Goal: Information Seeking & Learning: Find specific fact

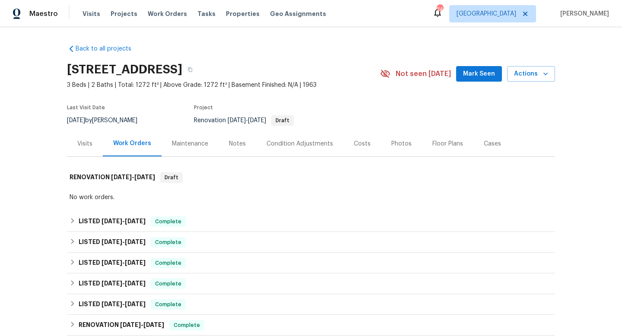
click at [96, 117] on div "[DATE] by [PERSON_NAME]" at bounding box center [107, 120] width 81 height 10
copy div "[DATE] by [PERSON_NAME]"
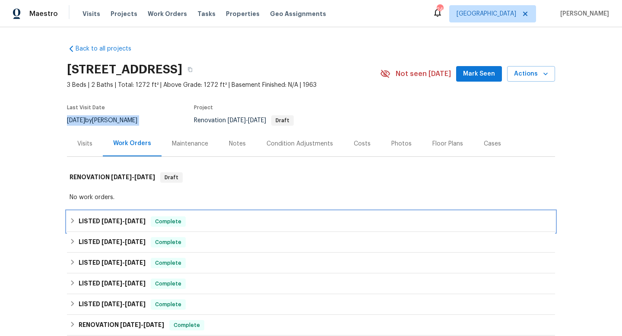
click at [100, 216] on div "LISTED [DATE] - [DATE] Complete" at bounding box center [311, 221] width 488 height 21
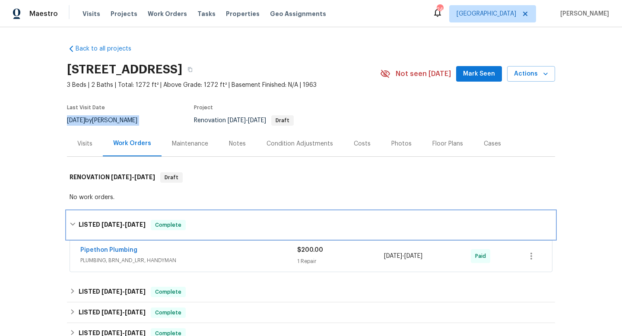
click at [100, 216] on div "LISTED [DATE] - [DATE] Complete" at bounding box center [311, 225] width 488 height 28
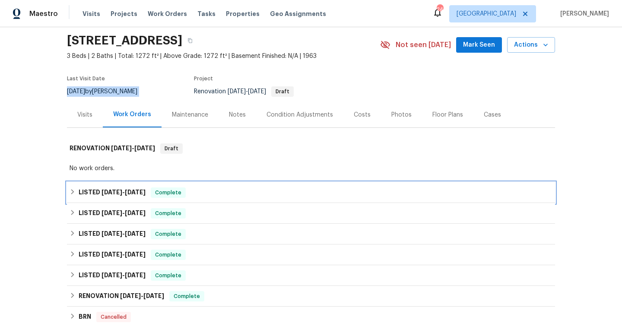
scroll to position [34, 0]
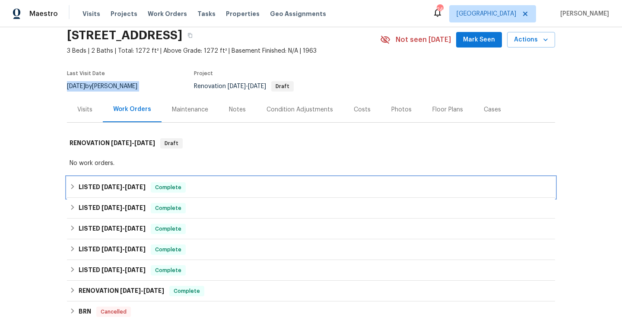
click at [110, 186] on span "[DATE]" at bounding box center [111, 187] width 21 height 6
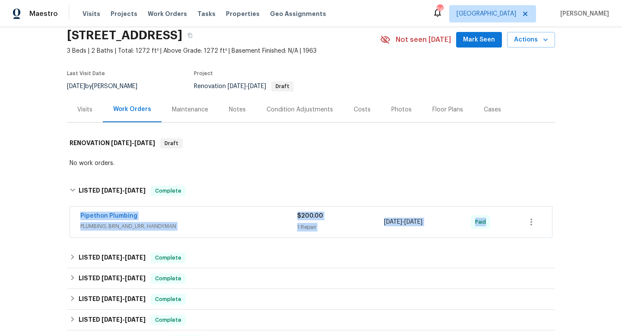
drag, startPoint x: 77, startPoint y: 215, endPoint x: 517, endPoint y: 226, distance: 440.0
click at [522, 227] on div "Pipethon Plumbing PLUMBING, BRN_AND_LRR, HANDYMAN $200.00 1 Repair [DATE] - [DA…" at bounding box center [311, 221] width 482 height 31
copy div "Pipethon Plumbing PLUMBING, BRN_AND_LRR, HANDYMAN $200.00 1 Repair [DATE] - [DA…"
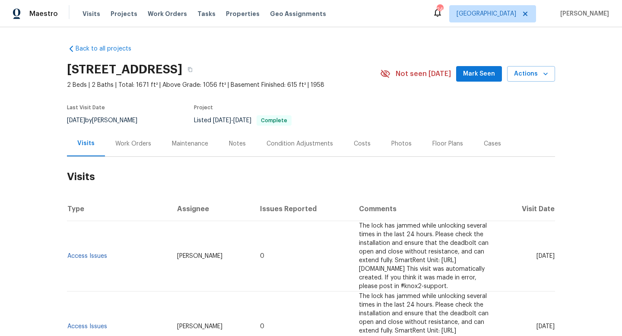
click at [125, 118] on div "8/2/2025 by Alison Brice" at bounding box center [107, 120] width 81 height 10
copy div "8/2/2025 by Alison Brice"
click at [139, 142] on div "Work Orders" at bounding box center [133, 143] width 36 height 9
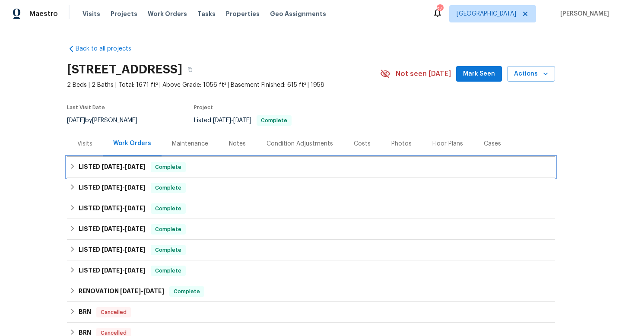
click at [109, 169] on span "7/21/25" at bounding box center [111, 167] width 21 height 6
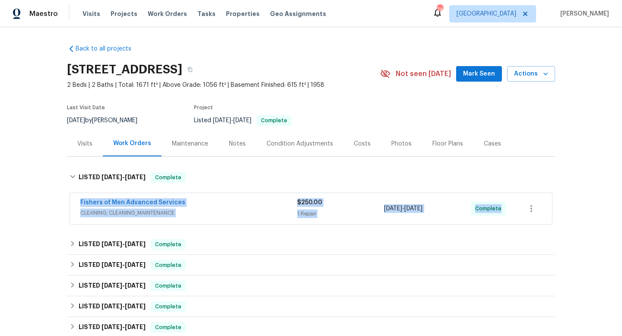
drag, startPoint x: 78, startPoint y: 199, endPoint x: 522, endPoint y: 202, distance: 444.6
click at [522, 202] on div "Fishers of Men Advanced Services CLEANING, CLEANING_MAINTENANCE $250.00 1 Repai…" at bounding box center [311, 208] width 482 height 31
copy div "Fishers of Men Advanced Services CLEANING, CLEANING_MAINTENANCE $250.00 1 Repai…"
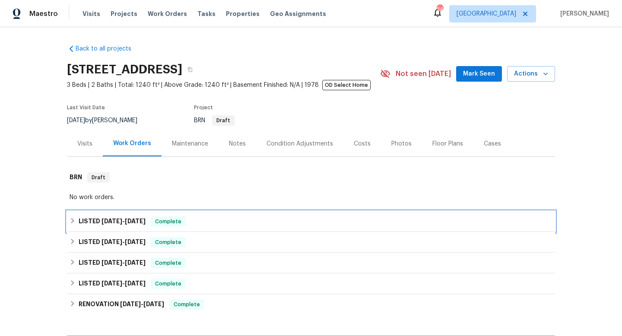
click at [117, 212] on div "LISTED 8/5/25 - 8/8/25 Complete" at bounding box center [311, 221] width 488 height 21
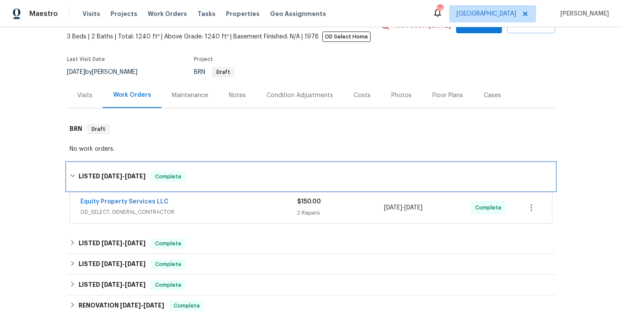
scroll to position [53, 0]
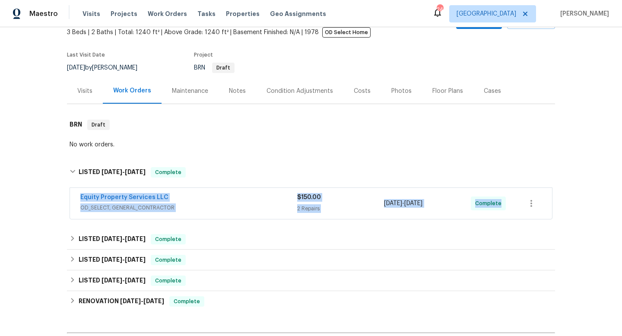
drag, startPoint x: 74, startPoint y: 197, endPoint x: 538, endPoint y: 196, distance: 464.0
click at [542, 197] on div "Equity Property Services LLC OD_SELECT, GENERAL_CONTRACTOR $150.00 2 Repairs 8/…" at bounding box center [311, 203] width 482 height 31
copy div "Equity Property Services LLC OD_SELECT, GENERAL_CONTRACTOR $150.00 2 Repairs 8/…"
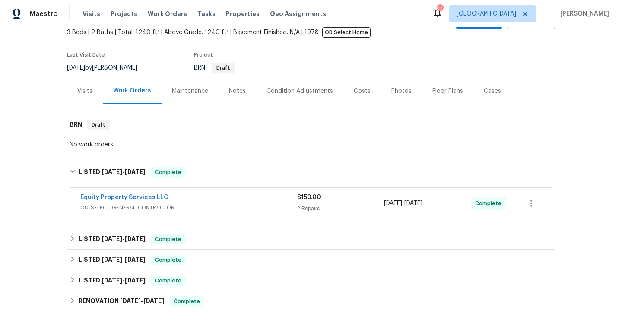
click at [245, 151] on div "No work orders." at bounding box center [311, 145] width 488 height 13
click at [236, 202] on div "Equity Property Services LLC" at bounding box center [188, 198] width 217 height 10
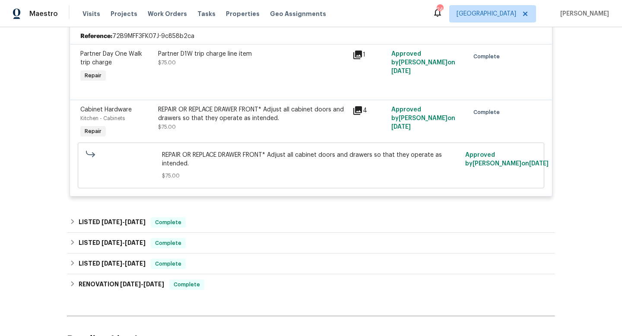
scroll to position [254, 0]
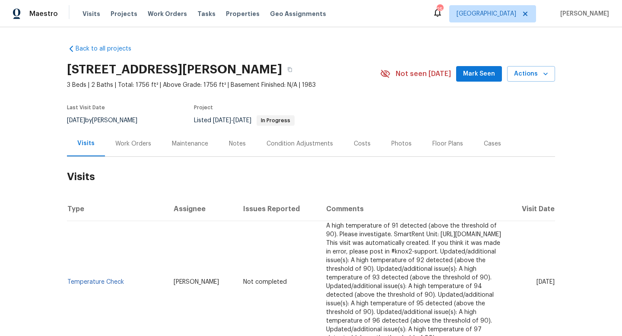
click at [127, 152] on div "Work Orders" at bounding box center [133, 143] width 57 height 25
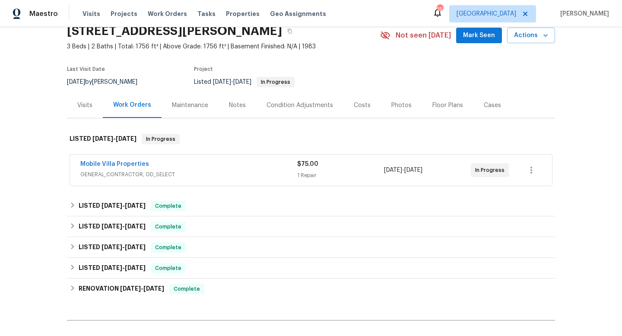
scroll to position [41, 0]
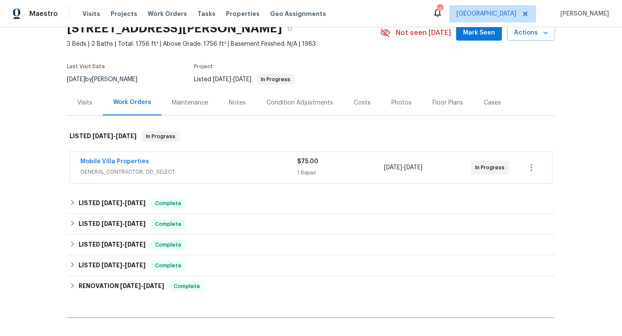
click at [225, 162] on div "Mobile Villa Properties" at bounding box center [188, 162] width 217 height 10
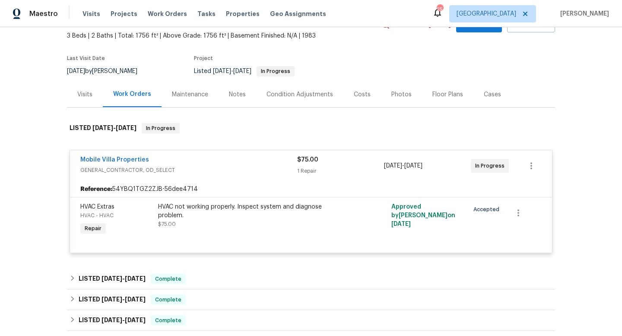
scroll to position [38, 0]
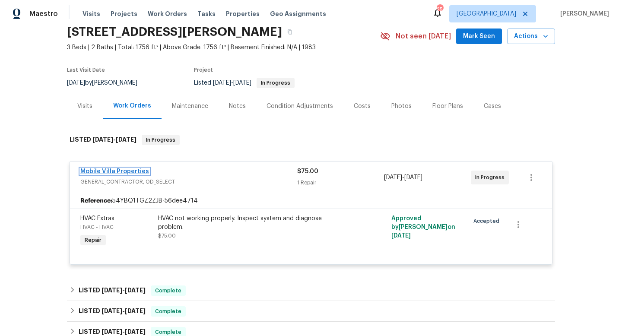
click at [130, 168] on link "Mobile Villa Properties" at bounding box center [114, 171] width 69 height 6
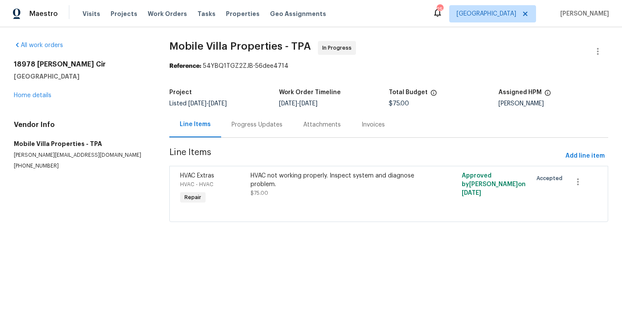
click at [247, 123] on div "Progress Updates" at bounding box center [256, 124] width 51 height 9
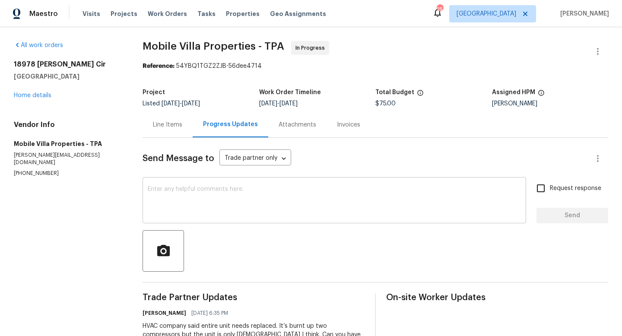
scroll to position [36, 0]
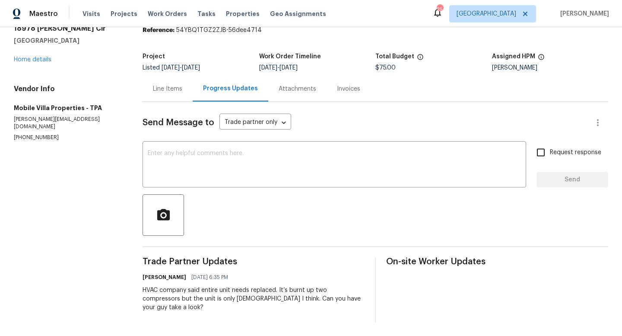
click at [153, 91] on div "Line Items" at bounding box center [167, 88] width 50 height 25
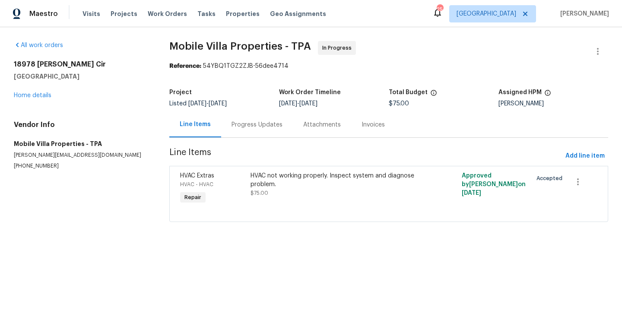
click at [43, 100] on div "All work orders 18978 McGrath Cir Port Charlotte, FL 33948 Home details Vendor …" at bounding box center [81, 105] width 135 height 129
click at [43, 95] on link "Home details" at bounding box center [33, 95] width 38 height 6
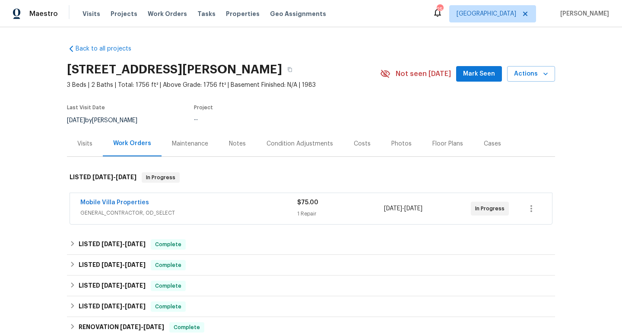
click at [112, 117] on div "8/11/2025 by Naomi Ferreira" at bounding box center [107, 120] width 81 height 10
copy div "8/11/2025 by Naomi Ferreira"
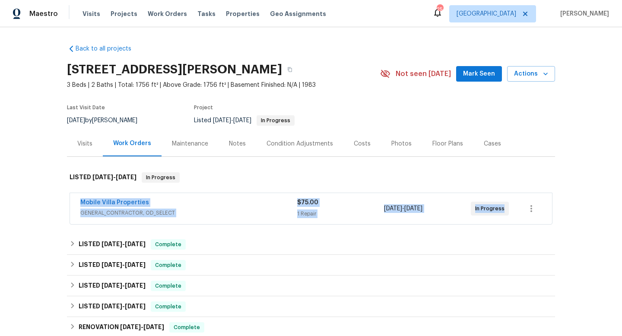
drag, startPoint x: 72, startPoint y: 202, endPoint x: 524, endPoint y: 206, distance: 452.8
click at [525, 207] on div "Mobile Villa Properties GENERAL_CONTRACTOR, OD_SELECT $75.00 1 Repair 8/10/2025…" at bounding box center [311, 208] width 482 height 31
copy div "Mobile Villa Properties GENERAL_CONTRACTOR, OD_SELECT $75.00 1 Repair 8/10/2025…"
